Goal: Check status: Check status

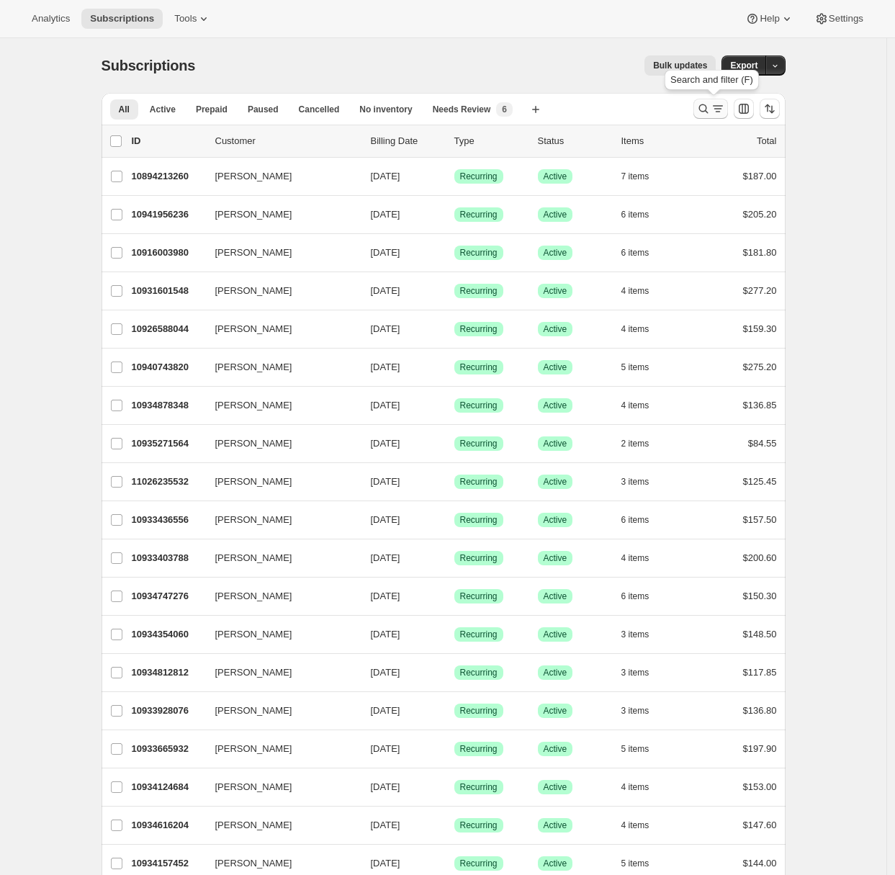
click at [715, 104] on icon "Search and filter results" at bounding box center [717, 108] width 14 height 14
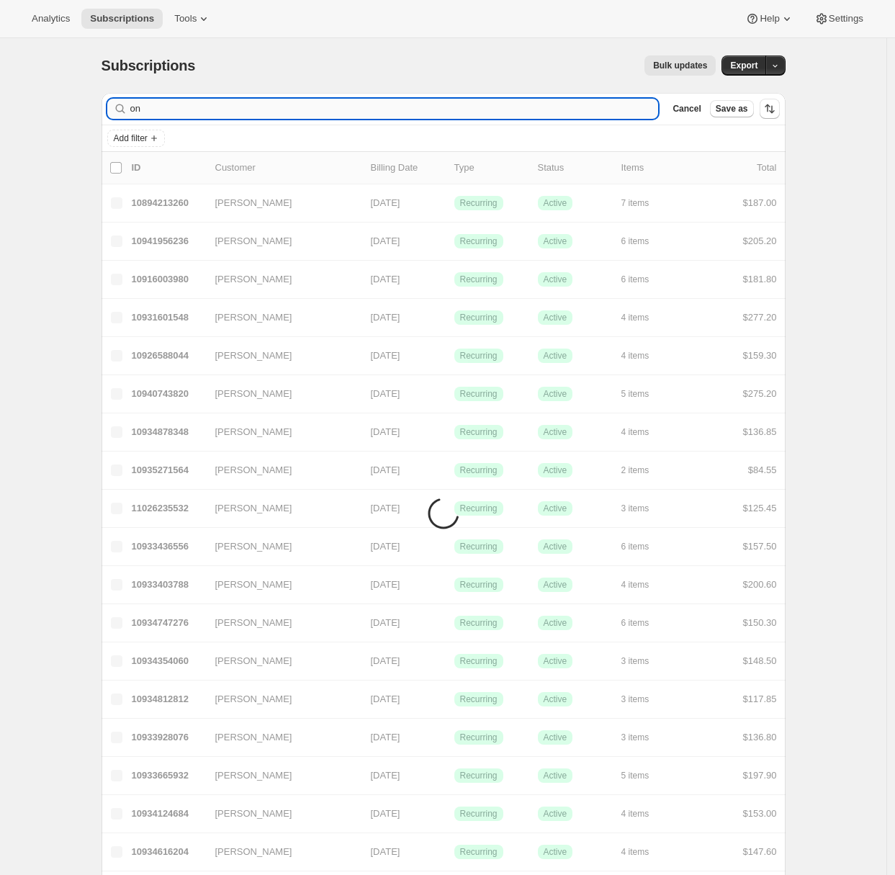
type input "o"
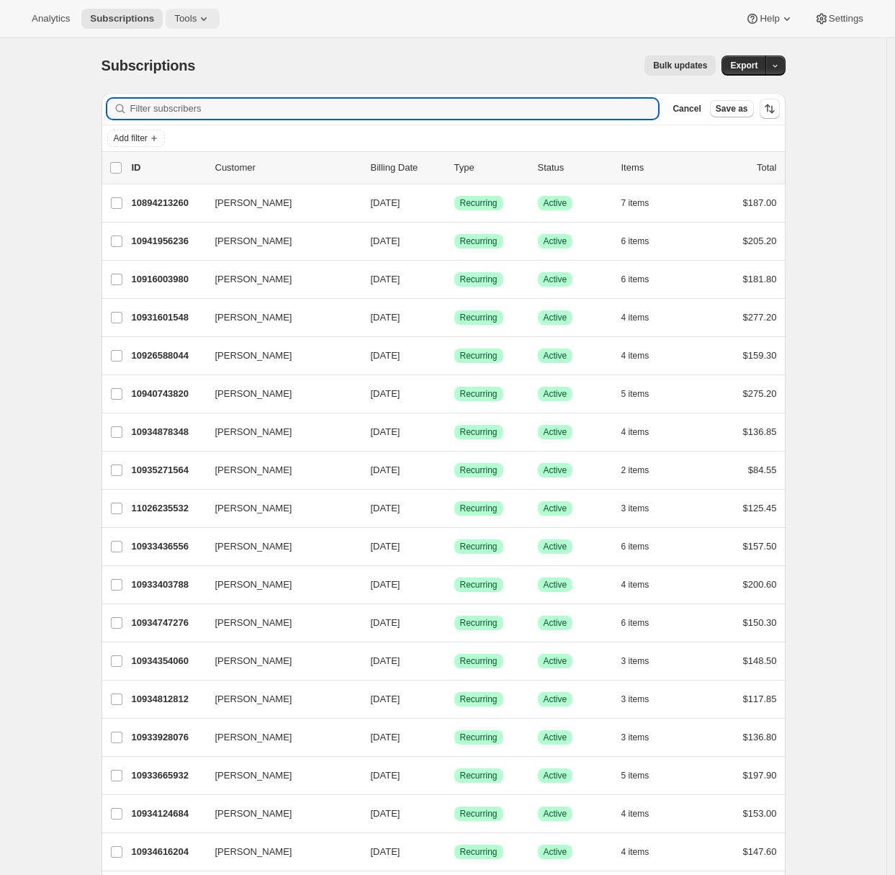
click at [194, 16] on span "Tools" at bounding box center [185, 19] width 22 height 12
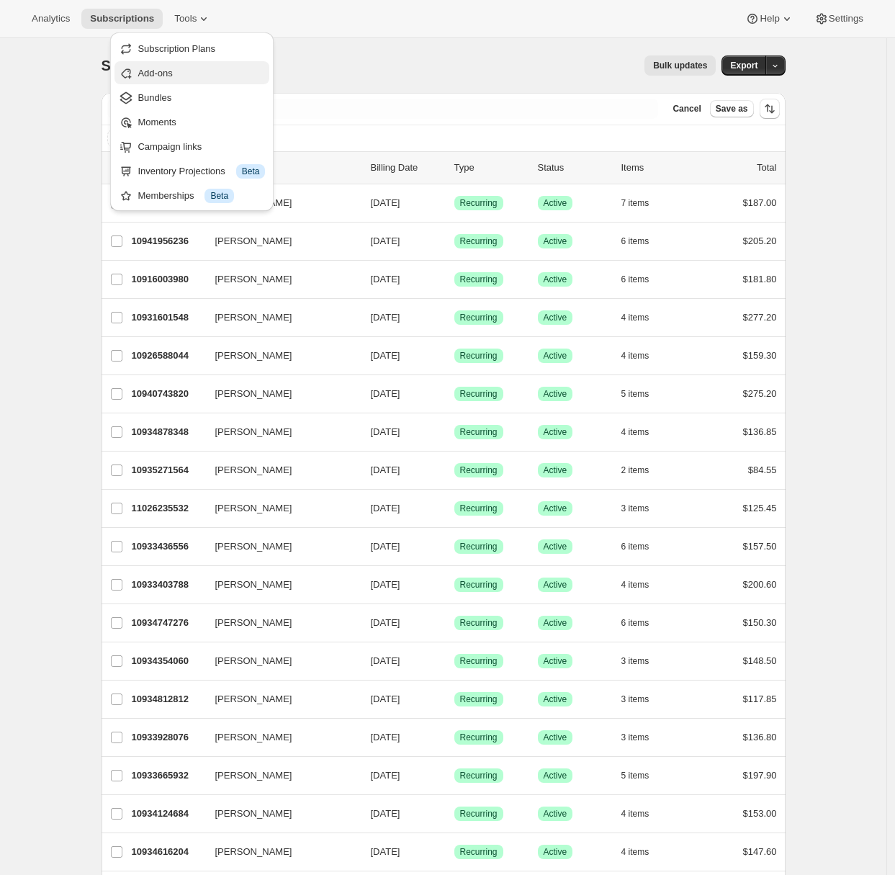
click at [172, 81] on button "Add-ons" at bounding box center [191, 72] width 155 height 23
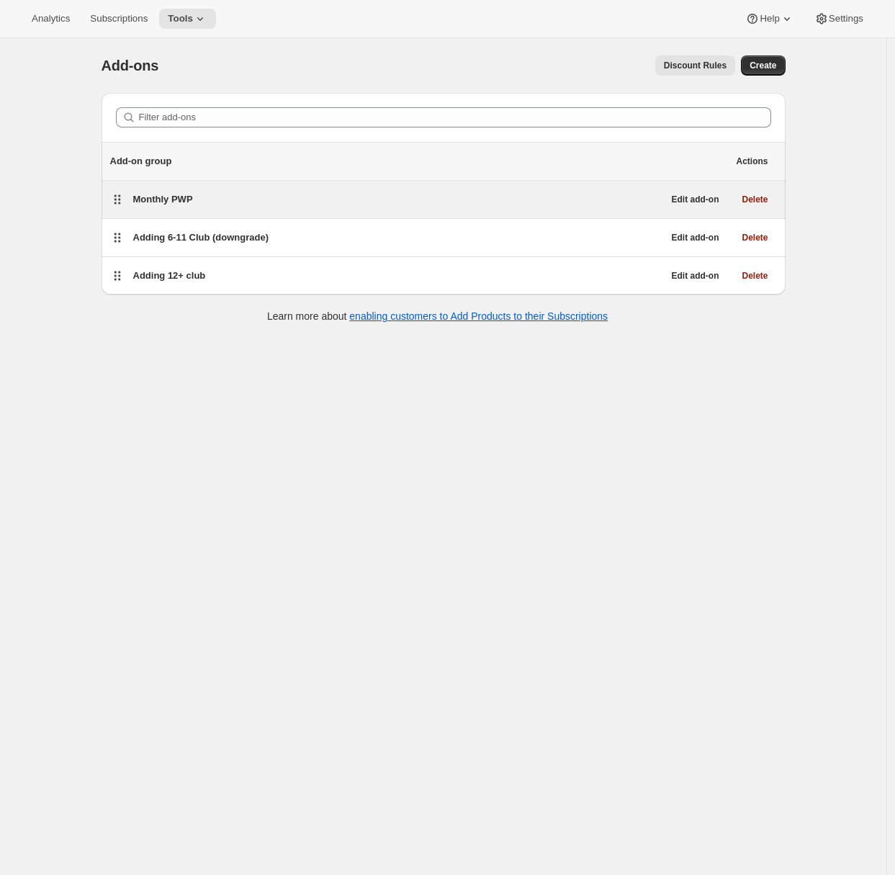
click at [218, 189] on div "Monthly PWP" at bounding box center [398, 199] width 530 height 20
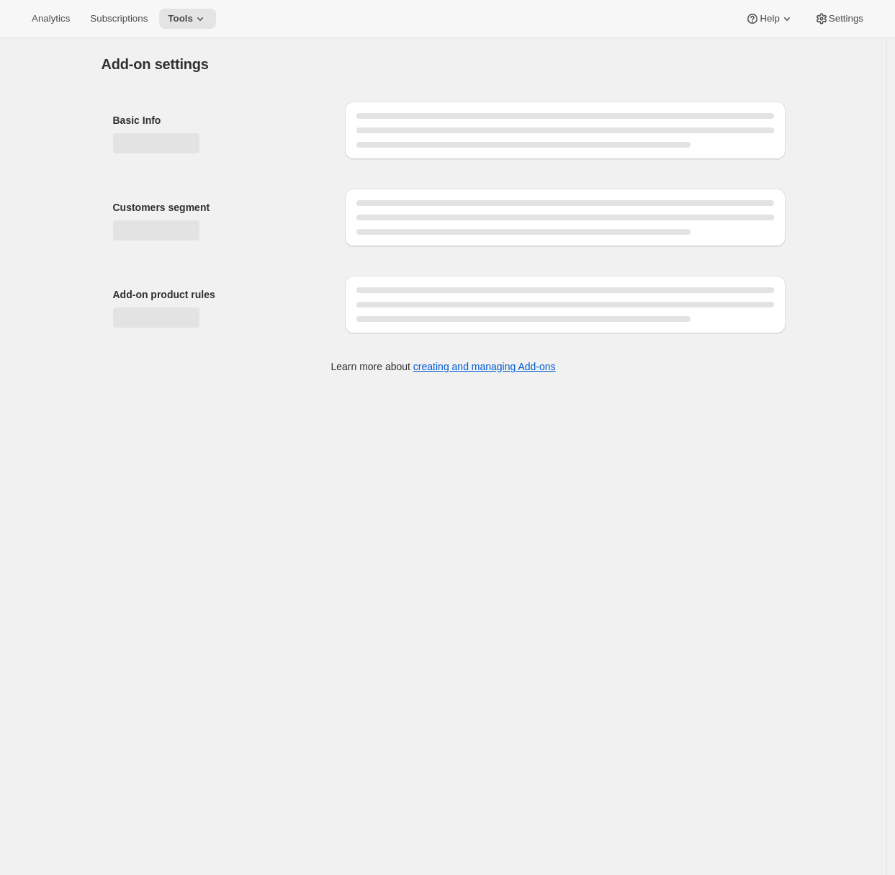
select select "selectedProducts"
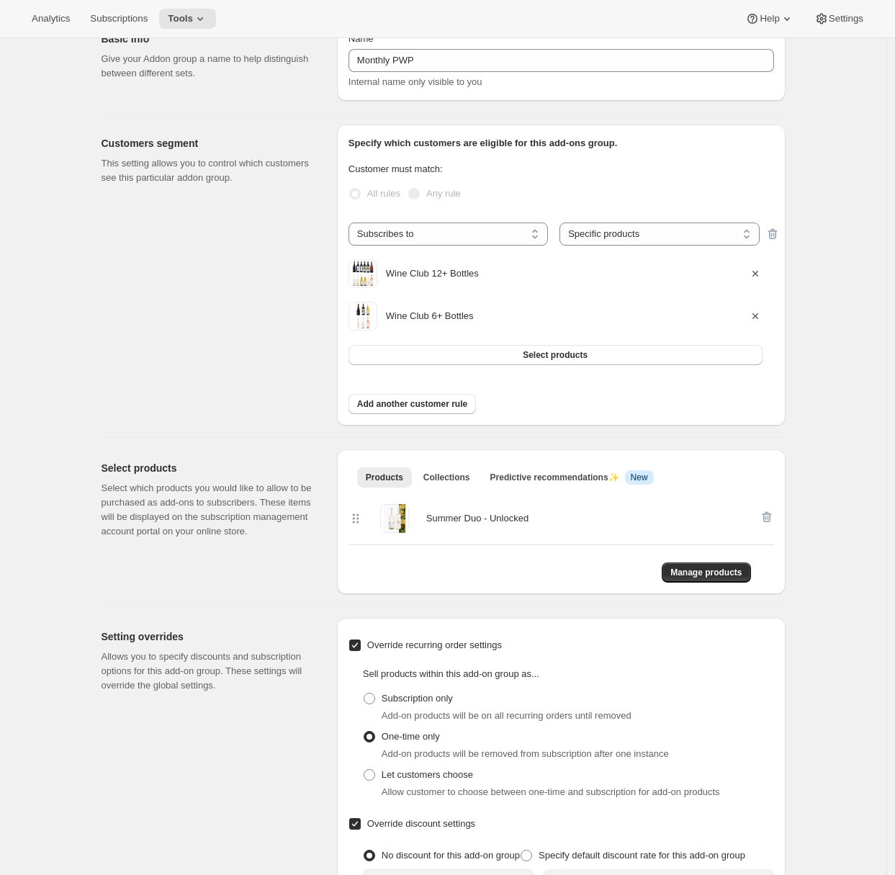
scroll to position [202, 0]
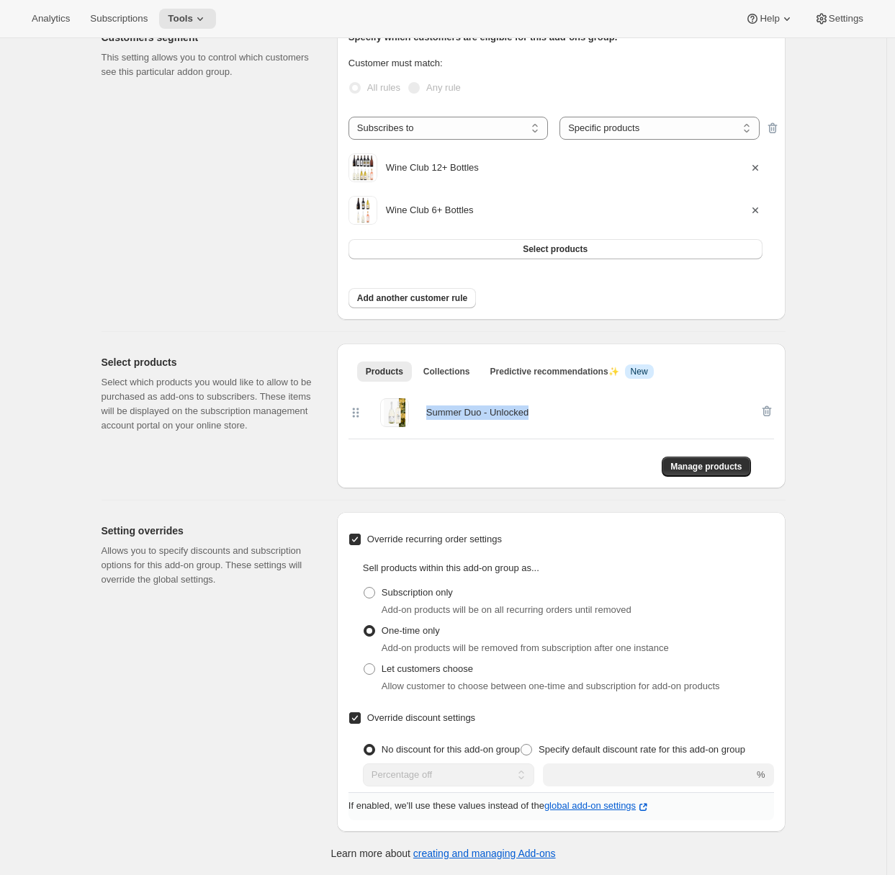
drag, startPoint x: 432, startPoint y: 389, endPoint x: 543, endPoint y: 388, distance: 110.9
click at [543, 398] on div "Summer Duo - Unlocked" at bounding box center [553, 412] width 411 height 29
copy div "Summer Duo - Unlocked"
click at [16, 340] on div "Edit Add-on group. This page is ready Edit Add-on group Basic Info Give your Ad…" at bounding box center [443, 367] width 886 height 1015
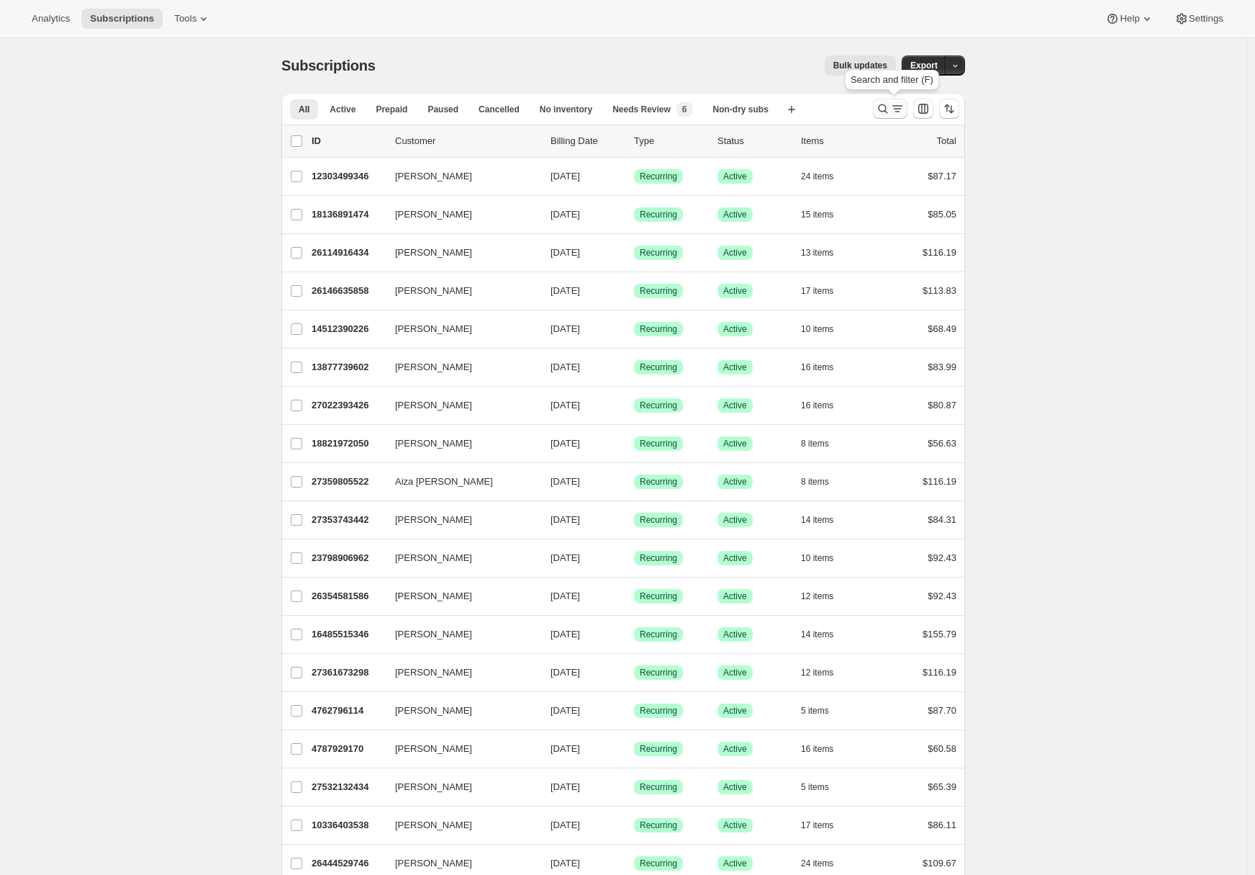
click at [896, 112] on icon "Search and filter results" at bounding box center [897, 108] width 14 height 14
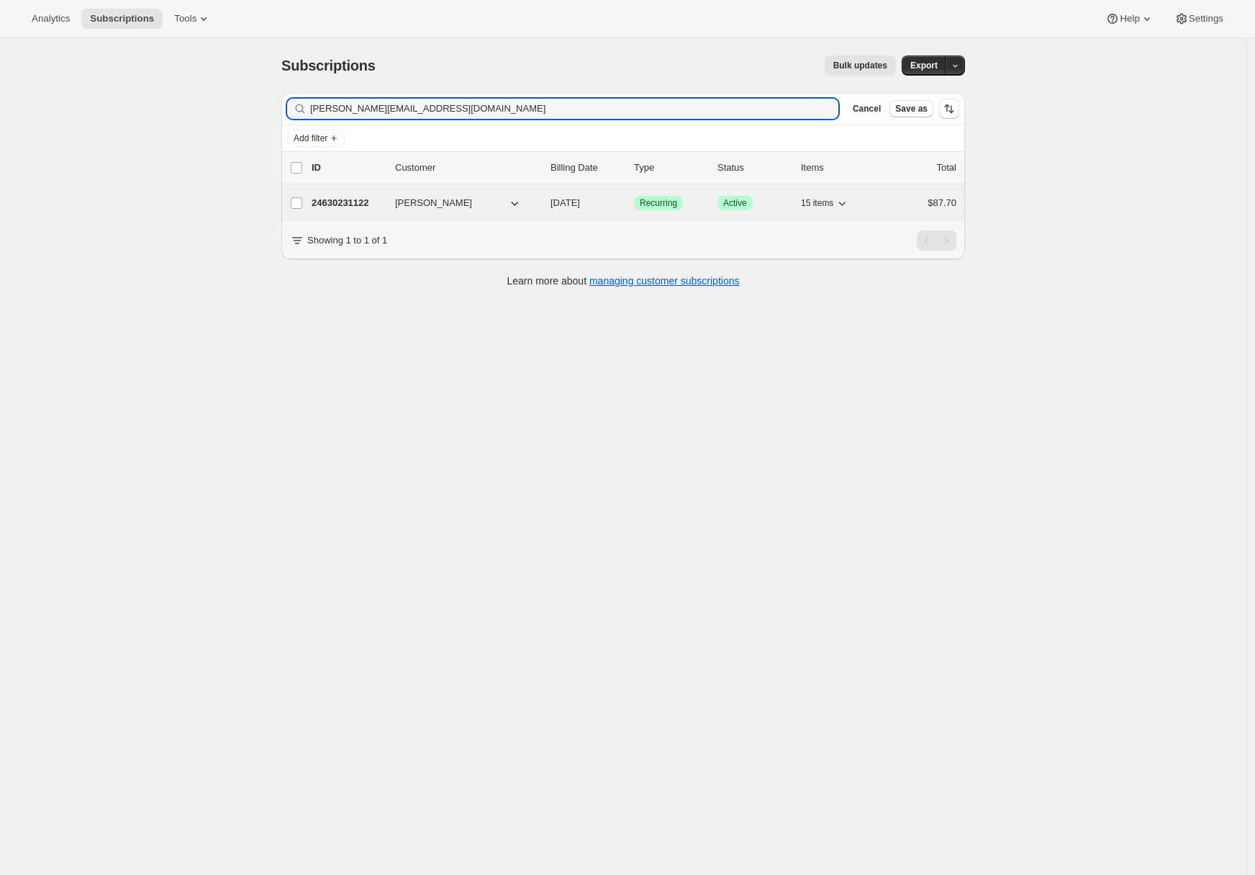
type input "[PERSON_NAME][EMAIL_ADDRESS][DOMAIN_NAME]"
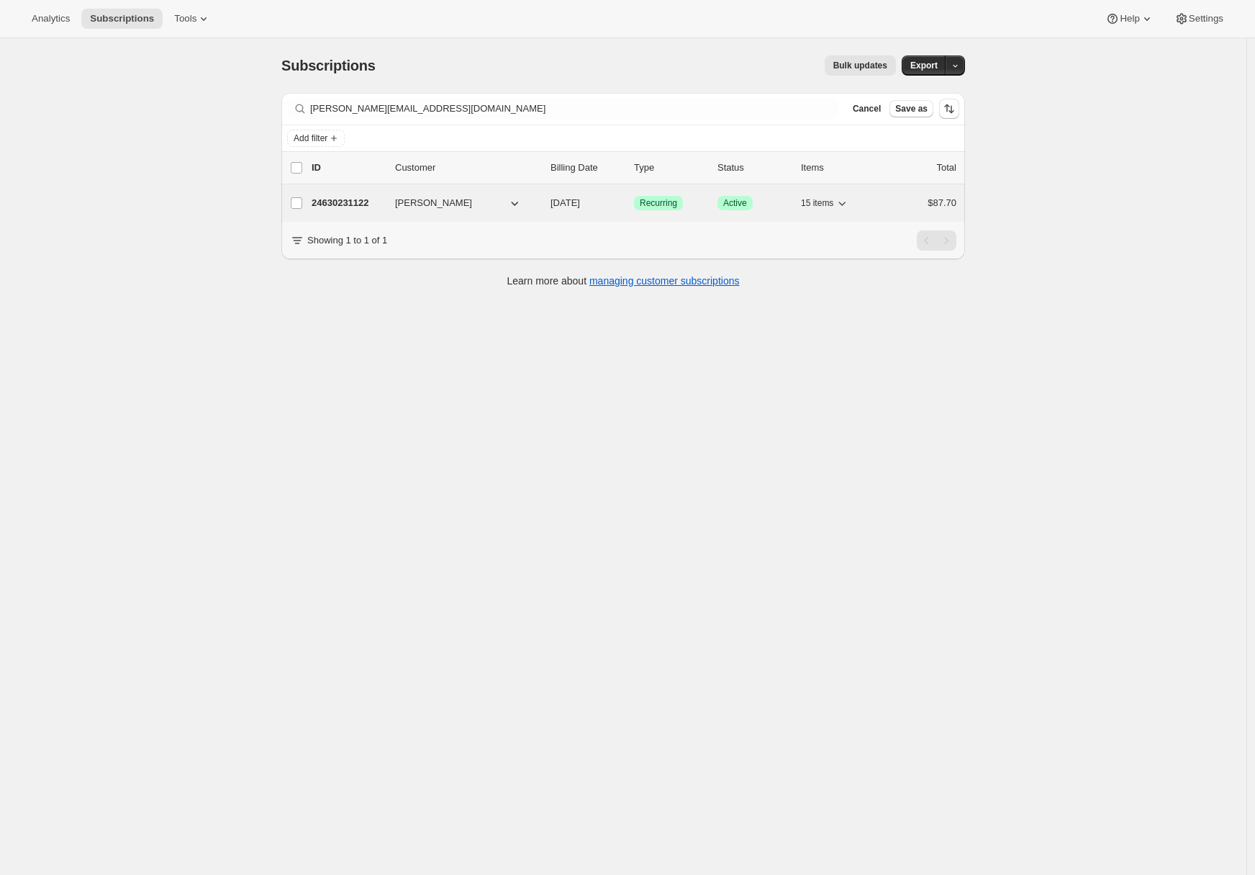
click at [343, 202] on p "24630231122" at bounding box center [348, 203] width 72 height 14
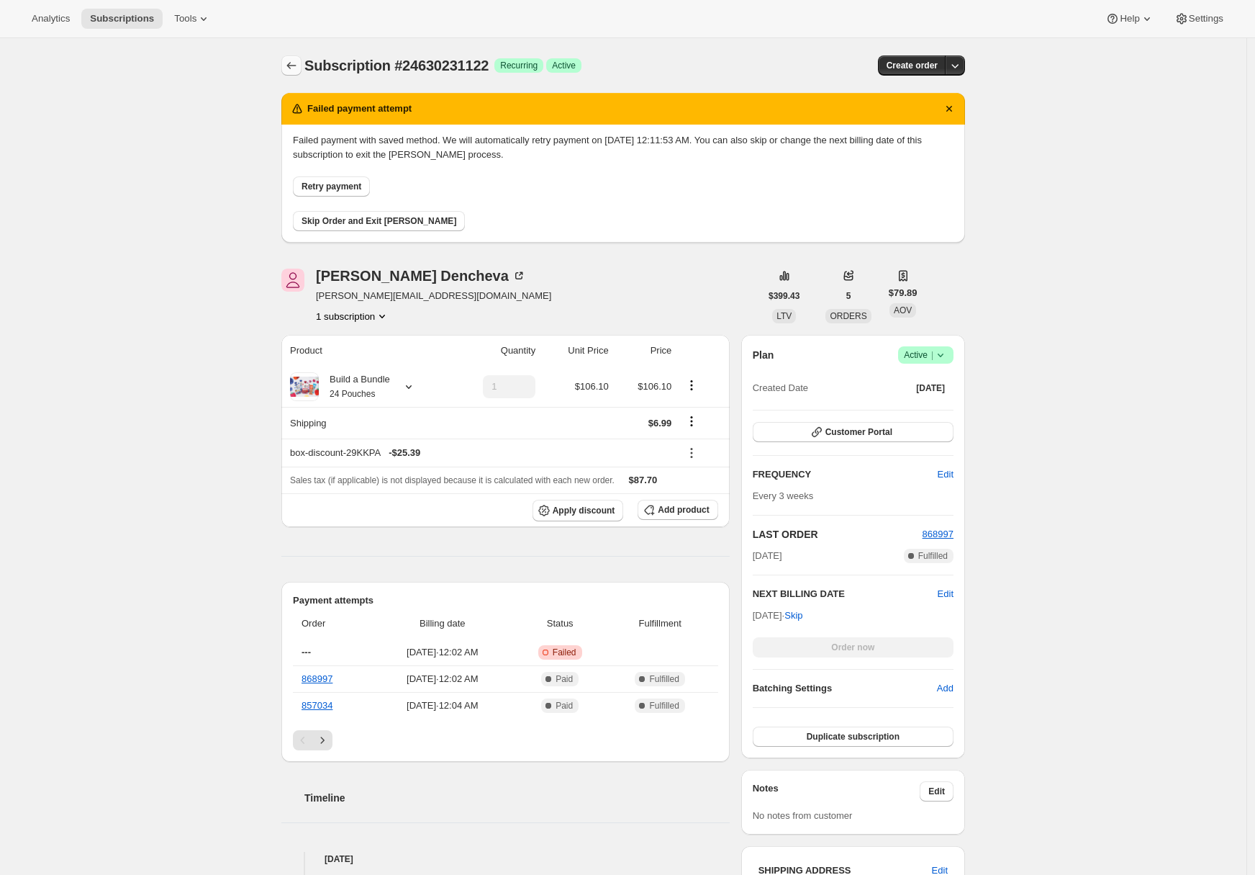
click at [299, 60] on icon "Subscriptions" at bounding box center [291, 65] width 14 height 14
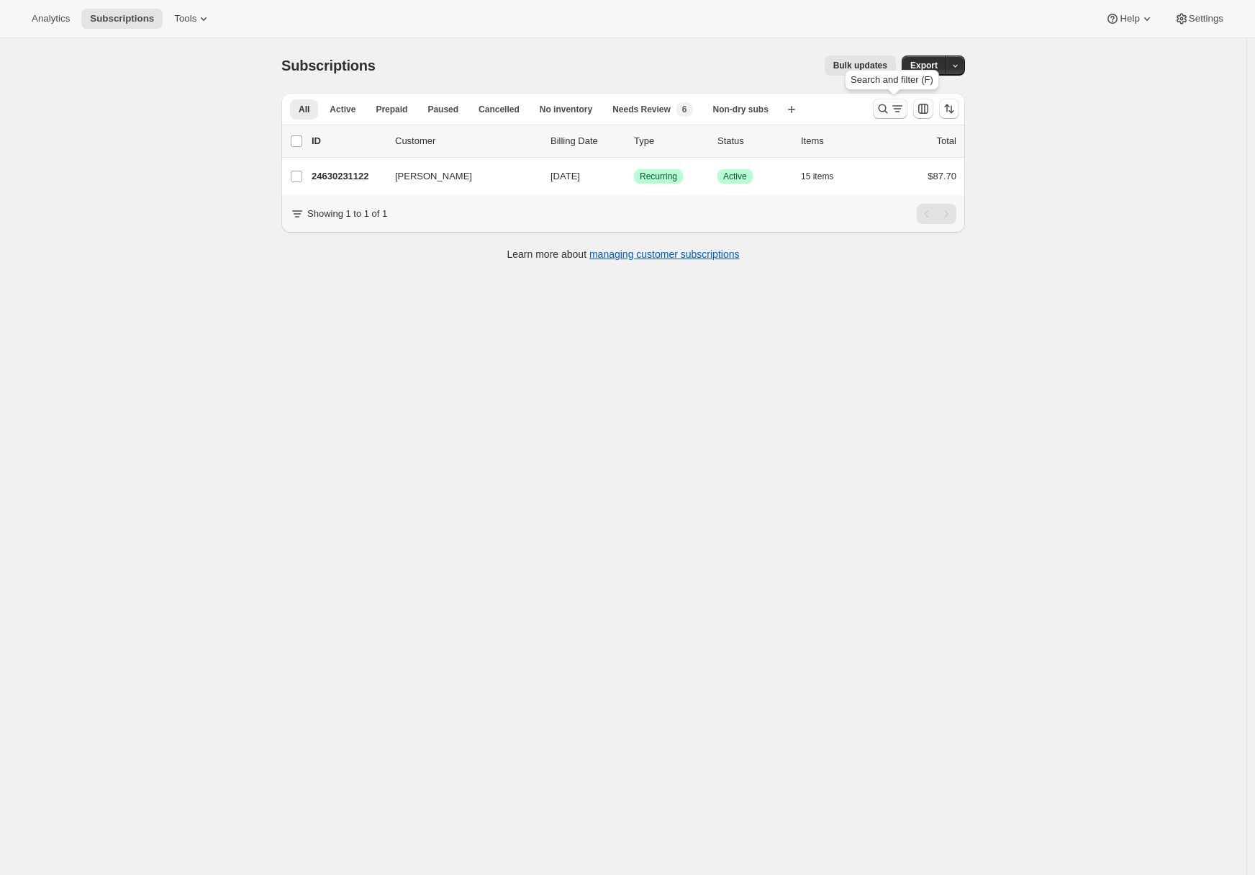
click at [883, 111] on icon "Search and filter results" at bounding box center [883, 108] width 14 height 14
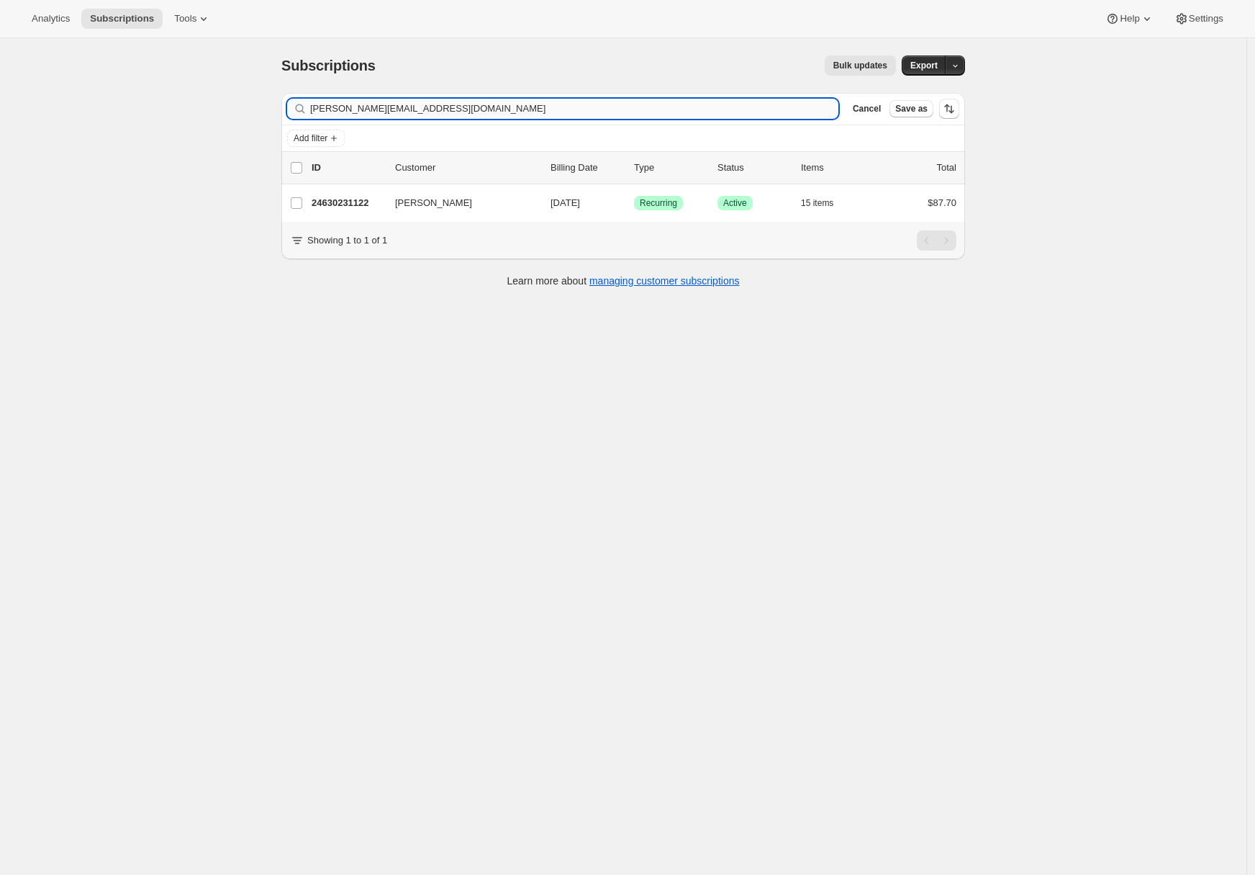
click at [474, 113] on input "[PERSON_NAME][EMAIL_ADDRESS][DOMAIN_NAME]" at bounding box center [574, 109] width 528 height 20
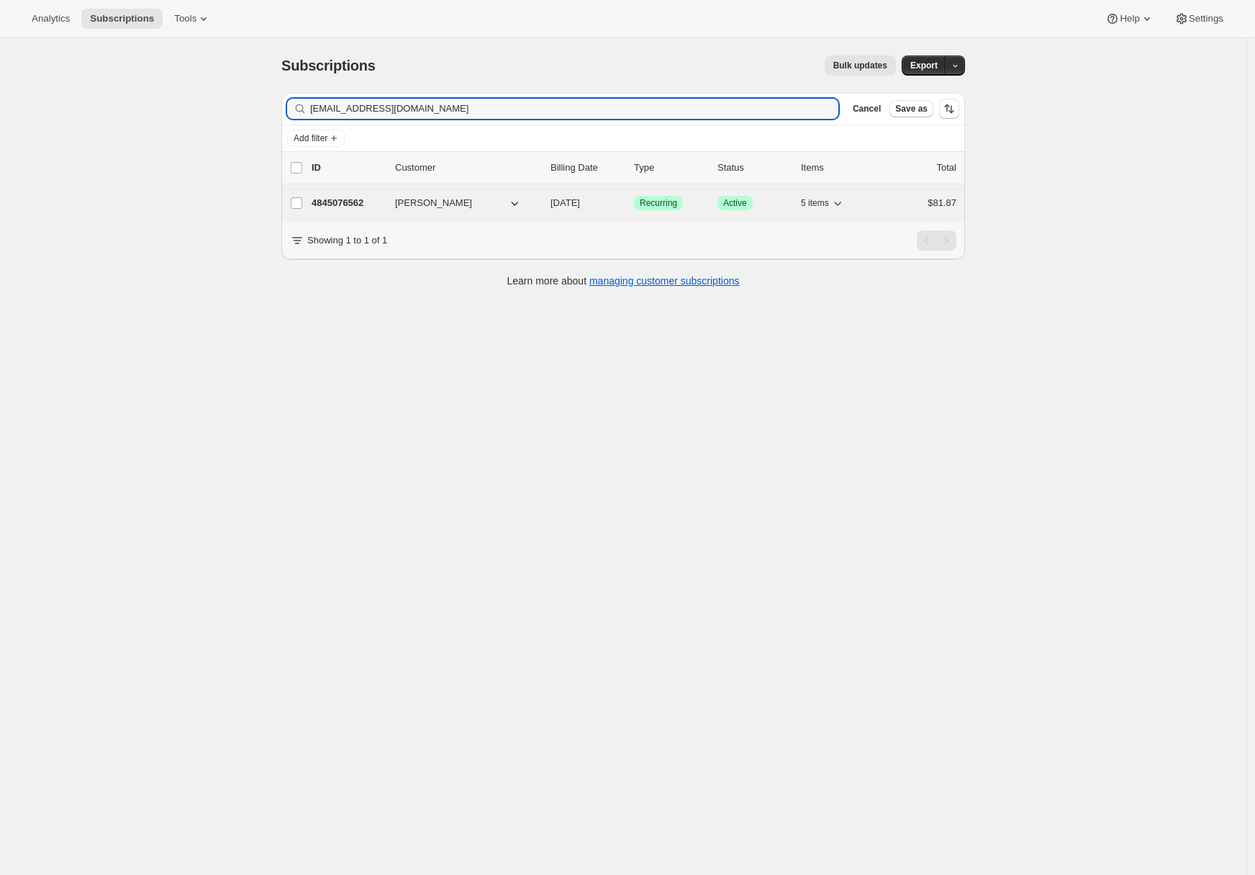
type input "[EMAIL_ADDRESS][DOMAIN_NAME]"
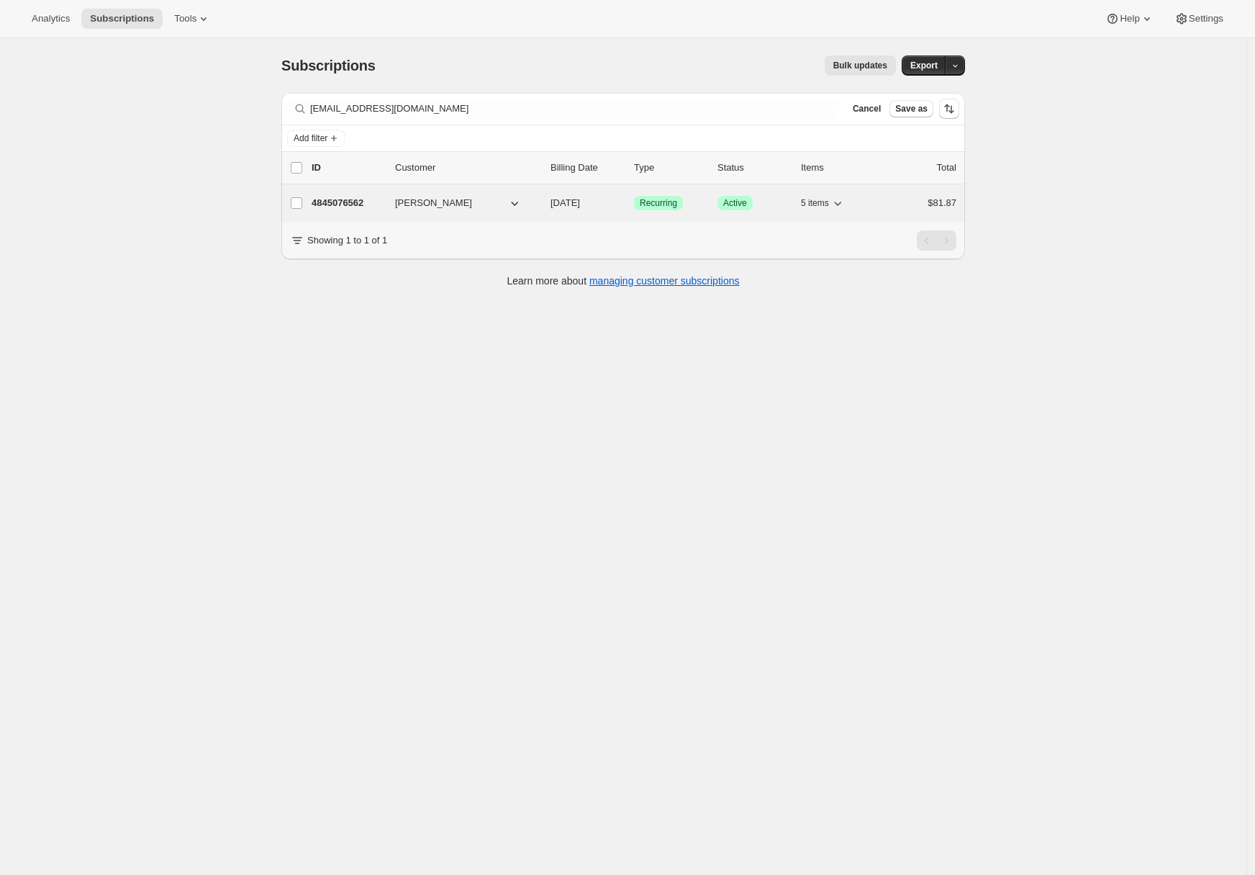
click at [320, 202] on p "4845076562" at bounding box center [348, 203] width 72 height 14
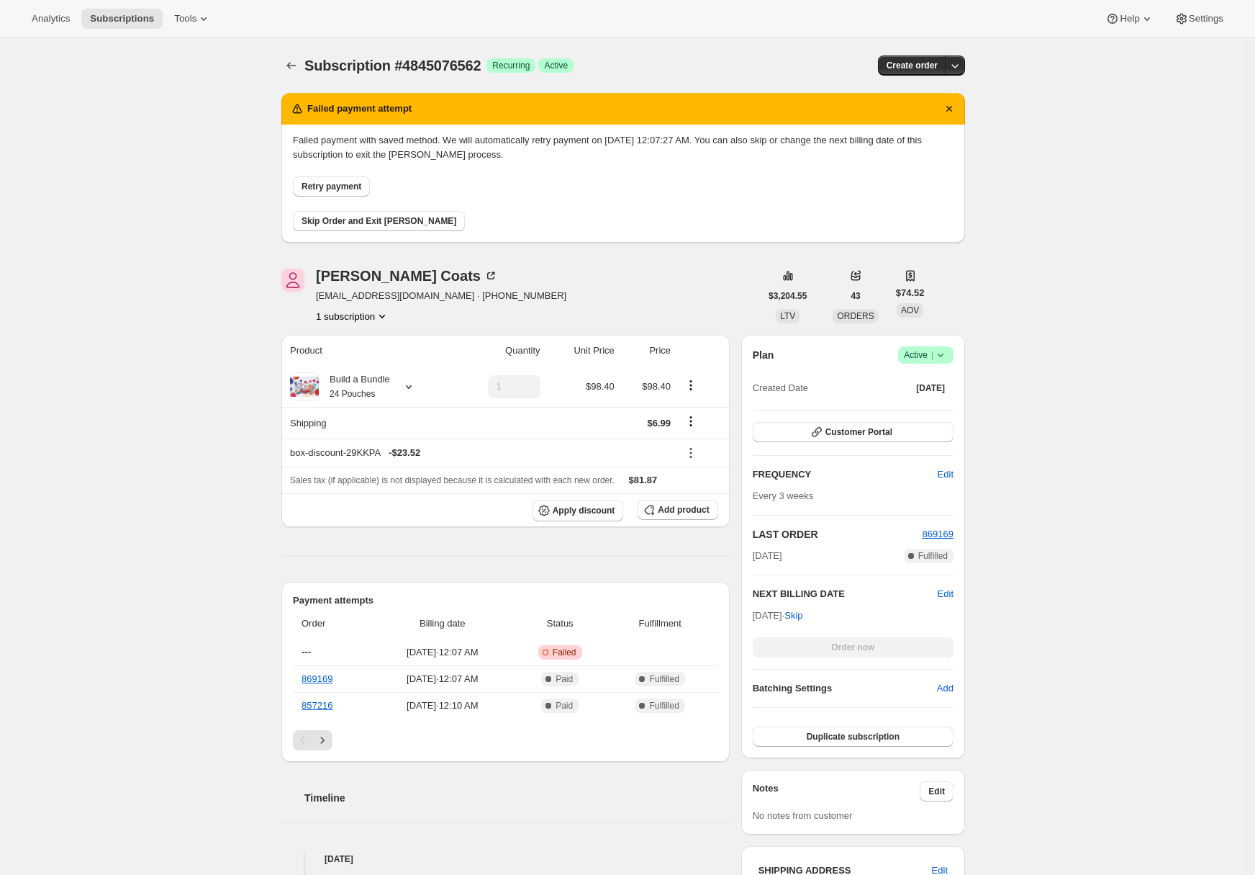
click at [181, 387] on div "Subscription #4845076562. This page is ready Subscription #4845076562 Success R…" at bounding box center [623, 703] width 1247 height 1330
click at [183, 384] on div "Subscription #4845076562. This page is ready Subscription #4845076562 Success R…" at bounding box center [623, 703] width 1247 height 1330
click at [1113, 308] on div "Subscription #4845076562. This page is ready Subscription #4845076562 Success R…" at bounding box center [623, 703] width 1247 height 1330
